Goal: Find contact information: Find contact information

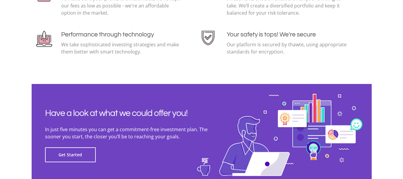
scroll to position [1391, 0]
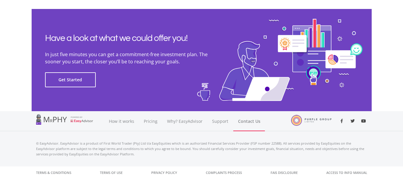
click at [255, 122] on link "Contact Us" at bounding box center [249, 121] width 32 height 20
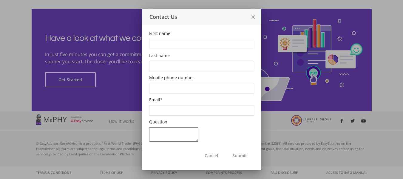
scroll to position [3, 0]
click at [184, 38] on input "First name" at bounding box center [201, 43] width 105 height 10
type input "Mbali"
click at [256, 17] on icon "close" at bounding box center [253, 17] width 6 height 16
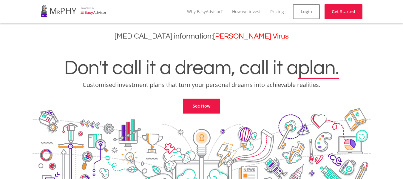
scroll to position [1391, 0]
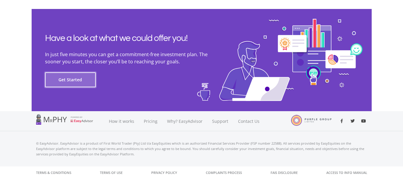
click at [70, 78] on button "Get Started" at bounding box center [70, 79] width 51 height 15
